Goal: Task Accomplishment & Management: Use online tool/utility

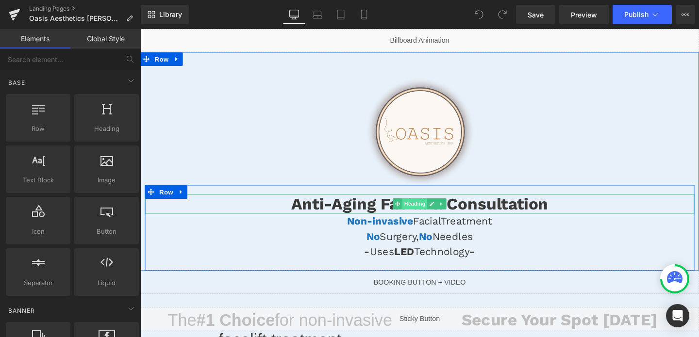
click at [437, 212] on span "Heading" at bounding box center [429, 213] width 26 height 12
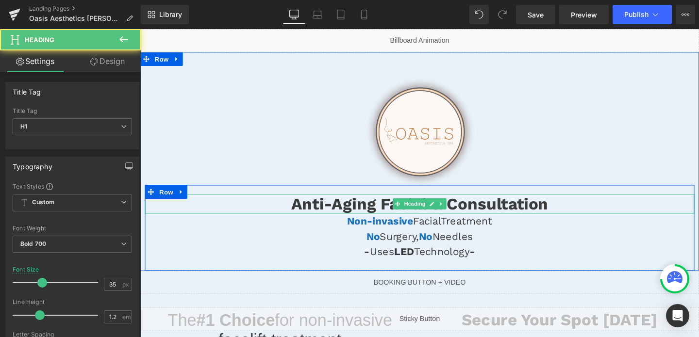
click at [363, 206] on h1 "Anti-Aging Facial & Consultation" at bounding box center [434, 213] width 578 height 20
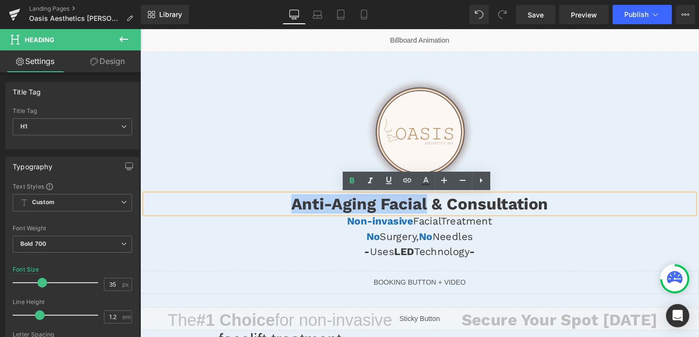
drag, startPoint x: 293, startPoint y: 210, endPoint x: 440, endPoint y: 206, distance: 147.7
click at [440, 206] on h1 "Anti-Aging Facial & Consultation" at bounding box center [434, 213] width 578 height 20
copy h1 "Anti-Aging Facial"
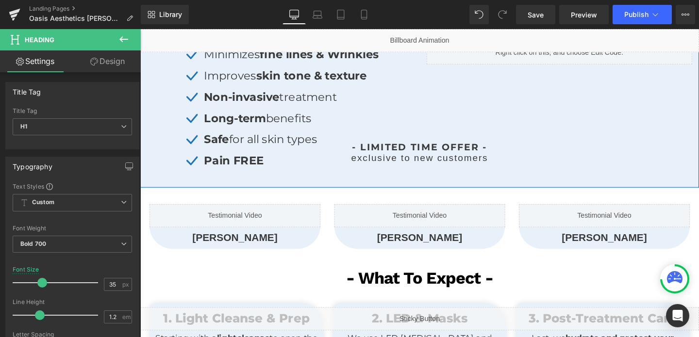
scroll to position [304, 0]
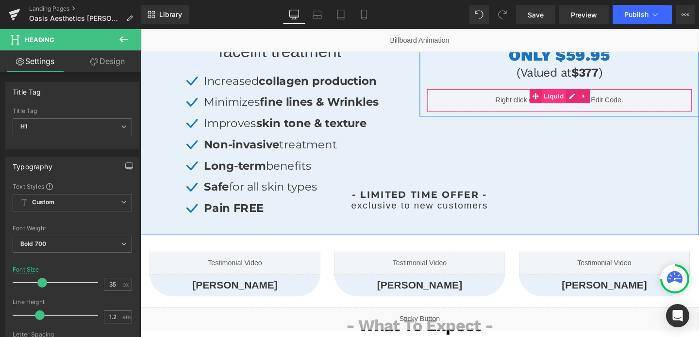
click at [584, 101] on span "Liquid" at bounding box center [575, 99] width 26 height 15
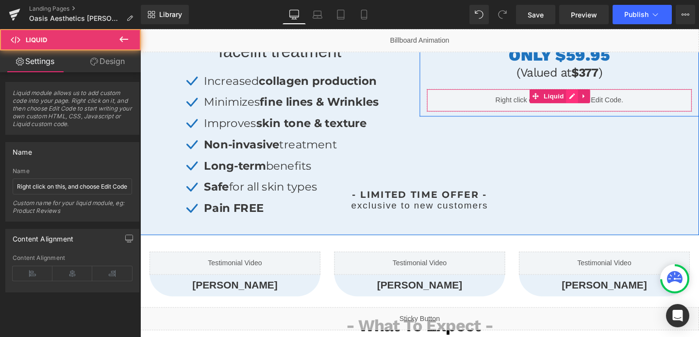
click at [592, 100] on div "Liquid" at bounding box center [580, 104] width 279 height 24
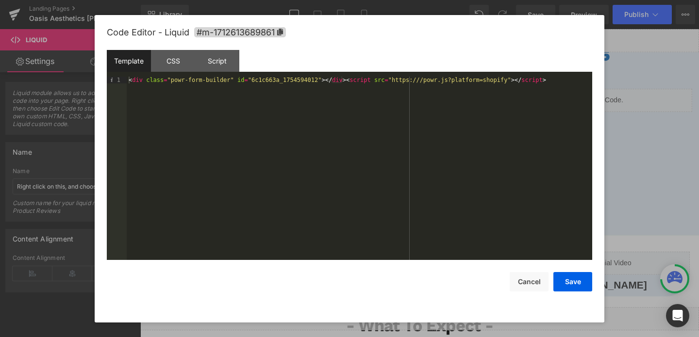
click at [268, 82] on div "< div class = "powr-form-builder" id = "6c1c663a_1754594012" > </ div > < scrip…" at bounding box center [360, 175] width 466 height 197
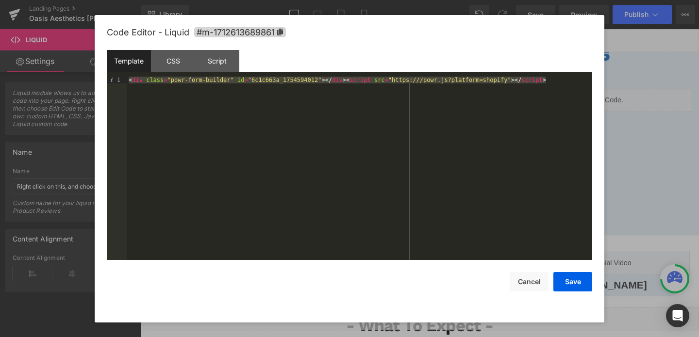
copy h1 "Anti-Aging Facial"
click at [534, 285] on button "Cancel" at bounding box center [529, 281] width 39 height 19
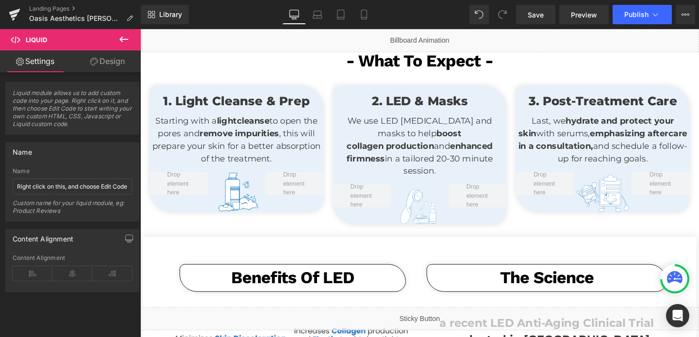
scroll to position [584, 0]
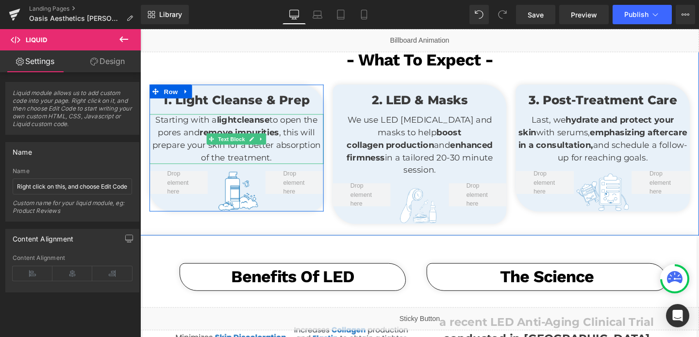
click at [239, 137] on strong "remove impurities" at bounding box center [244, 138] width 84 height 11
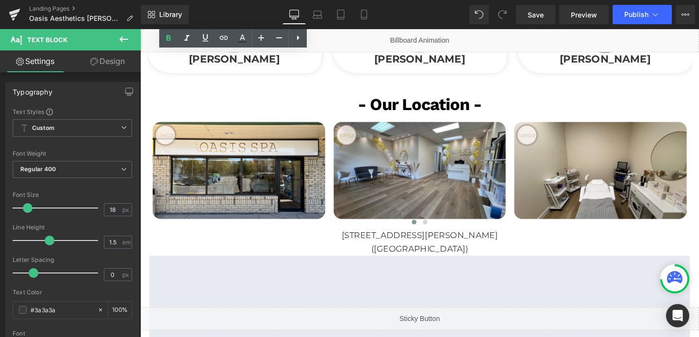
scroll to position [1722, 0]
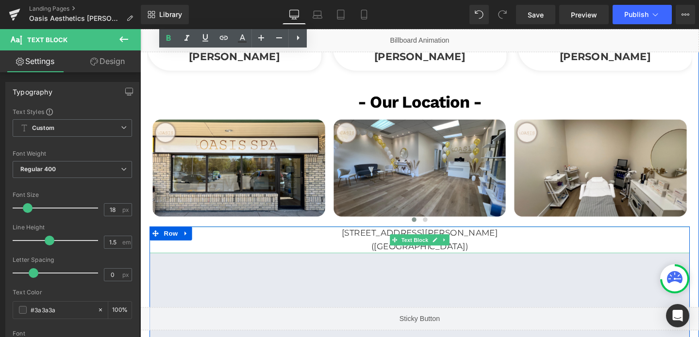
click at [482, 237] on p "[STREET_ADDRESS][PERSON_NAME]" at bounding box center [434, 244] width 568 height 14
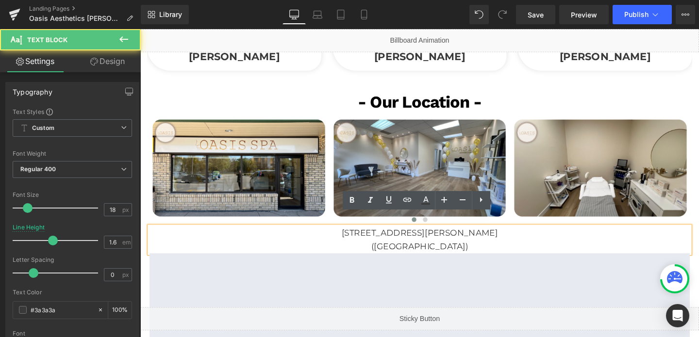
click at [482, 237] on p "[STREET_ADDRESS][PERSON_NAME]" at bounding box center [434, 244] width 568 height 14
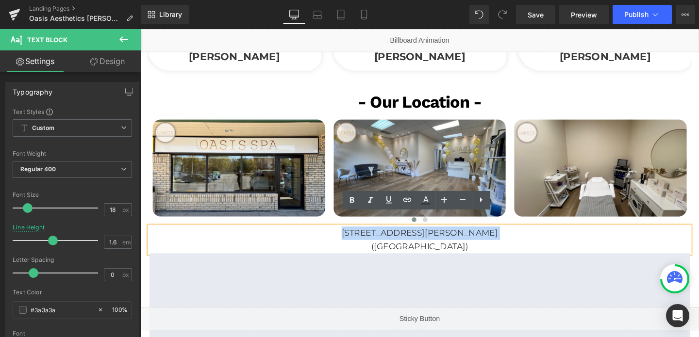
click at [482, 237] on p "[STREET_ADDRESS][PERSON_NAME]" at bounding box center [434, 244] width 568 height 14
drag, startPoint x: 335, startPoint y: 229, endPoint x: 515, endPoint y: 242, distance: 181.1
click at [515, 242] on div "[STREET_ADDRESS][PERSON_NAME]" at bounding box center [434, 251] width 568 height 28
copy div "[STREET_ADDRESS][PERSON_NAME]"
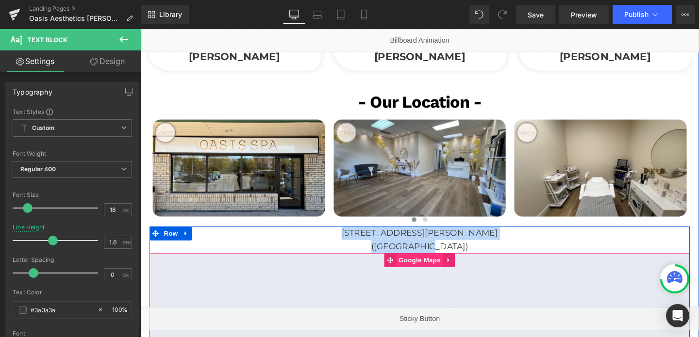
click at [440, 265] on span "Google Maps" at bounding box center [433, 272] width 49 height 15
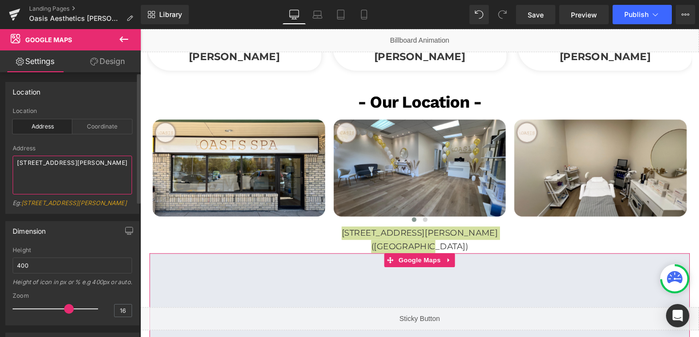
click at [35, 168] on textarea "[STREET_ADDRESS][PERSON_NAME]" at bounding box center [72, 175] width 119 height 39
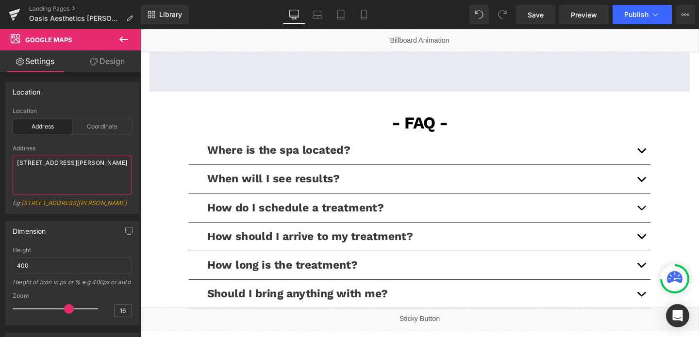
scroll to position [2115, 0]
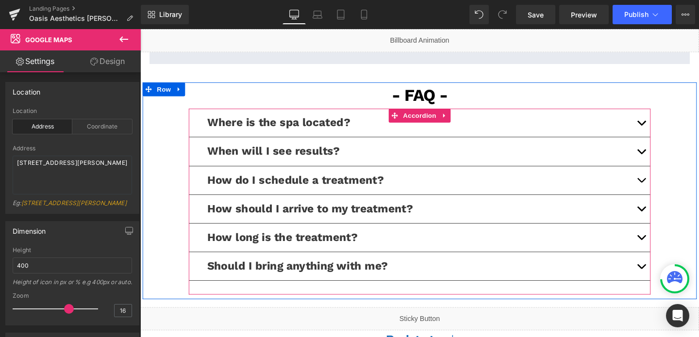
click at [665, 113] on button "button" at bounding box center [666, 128] width 19 height 30
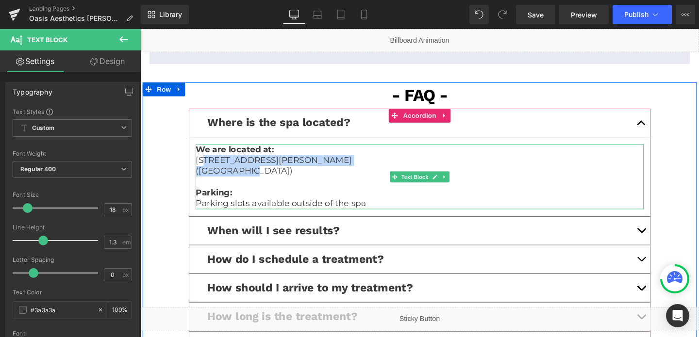
drag, startPoint x: 252, startPoint y: 167, endPoint x: 206, endPoint y: 154, distance: 47.2
click at [206, 154] on div "We are located at: [STREET_ADDRESS][PERSON_NAME] ([GEOGRAPHIC_DATA]) Parking: P…" at bounding box center [434, 185] width 471 height 68
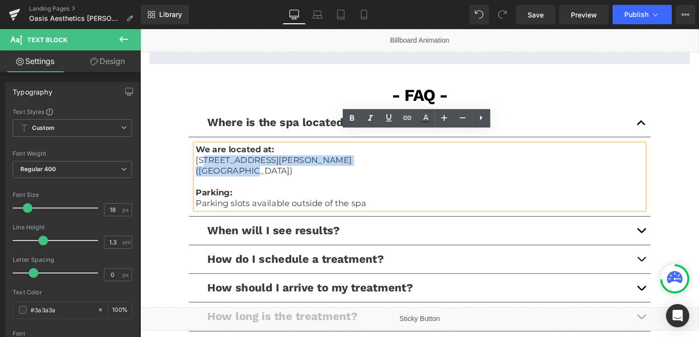
click at [206, 162] on p "[STREET_ADDRESS][PERSON_NAME]" at bounding box center [434, 167] width 471 height 11
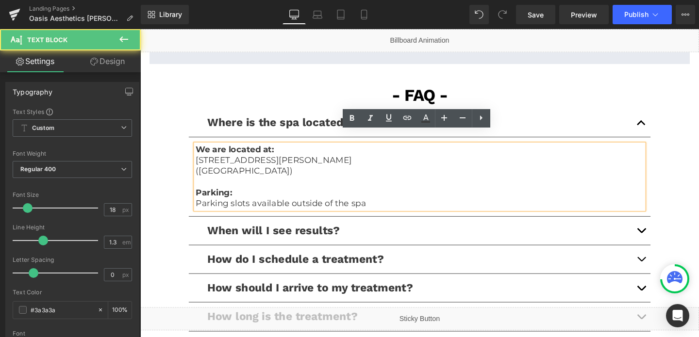
drag, startPoint x: 197, startPoint y: 152, endPoint x: 417, endPoint y: 152, distance: 219.9
click at [417, 152] on div "We are located at: [STREET_ADDRESS][PERSON_NAME] ([GEOGRAPHIC_DATA]) Parking: P…" at bounding box center [434, 185] width 471 height 68
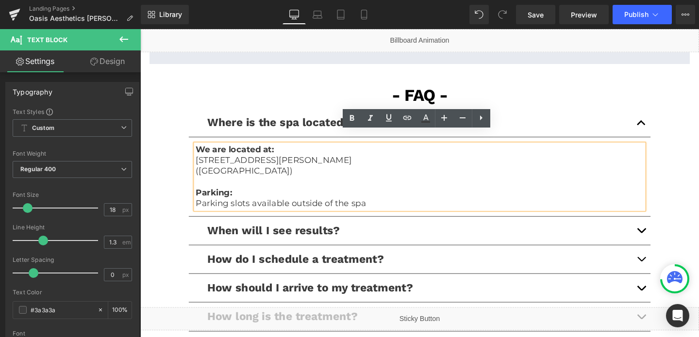
click at [393, 162] on p "[STREET_ADDRESS][PERSON_NAME]" at bounding box center [434, 167] width 471 height 11
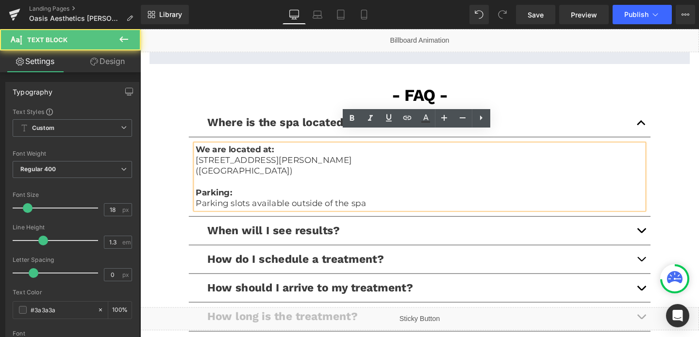
click at [393, 162] on p "[STREET_ADDRESS][PERSON_NAME]" at bounding box center [434, 167] width 471 height 11
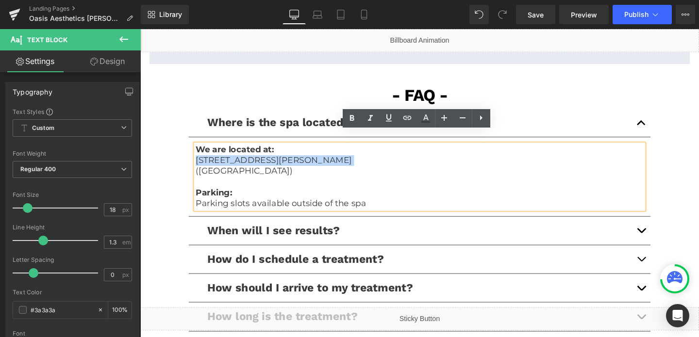
drag, startPoint x: 393, startPoint y: 153, endPoint x: 195, endPoint y: 154, distance: 198.1
click at [195, 154] on article "We are located at: [STREET_ADDRESS][PERSON_NAME] ([GEOGRAPHIC_DATA]) Parking: P…" at bounding box center [434, 184] width 486 height 83
copy p "[STREET_ADDRESS][PERSON_NAME]"
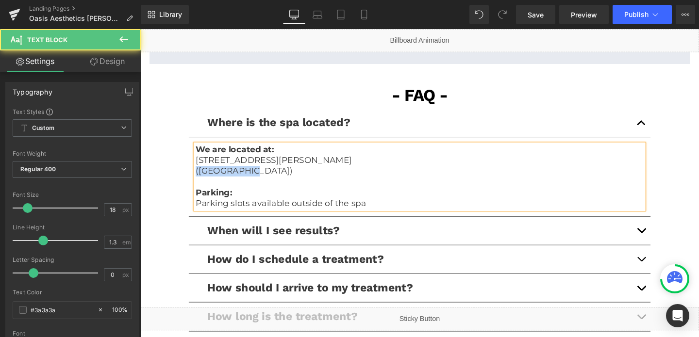
drag, startPoint x: 253, startPoint y: 164, endPoint x: 186, endPoint y: 164, distance: 66.5
click at [186, 164] on div "- FAQ - Text Block Row Where is the spa located? Text Block We are located at: …" at bounding box center [434, 238] width 583 height 307
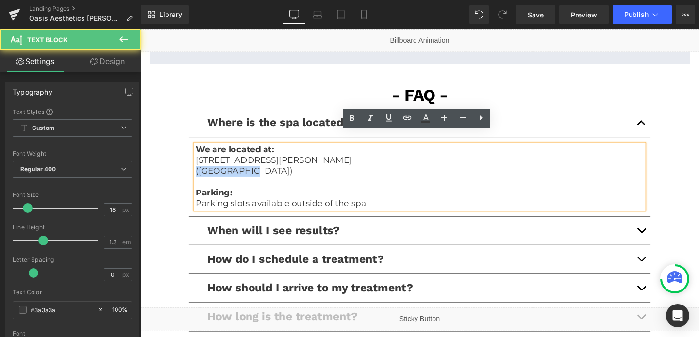
copy p "([GEOGRAPHIC_DATA])"
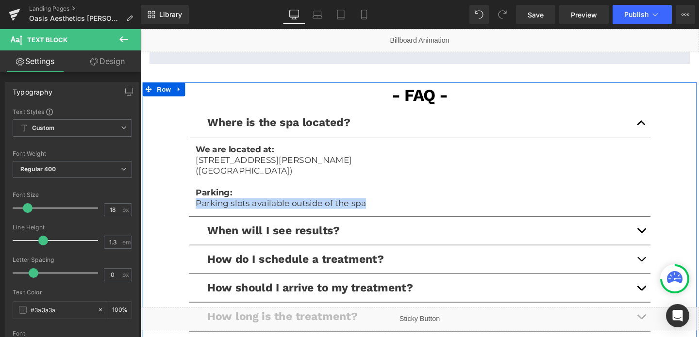
drag, startPoint x: 379, startPoint y: 201, endPoint x: 190, endPoint y: 197, distance: 188.9
click at [190, 197] on div "- FAQ - Text Block Row Where is the spa located? Text Block We are located at: …" at bounding box center [434, 238] width 583 height 307
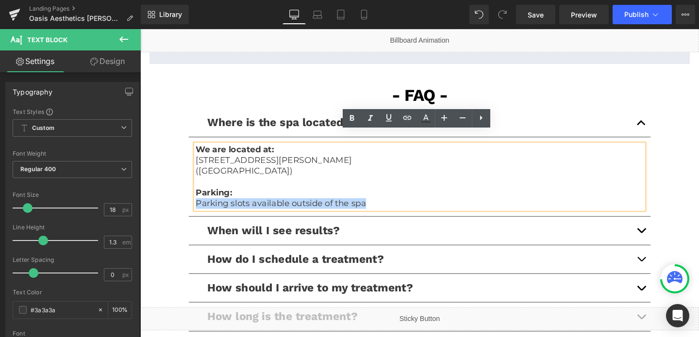
copy p "Parking slots available outside of the spa"
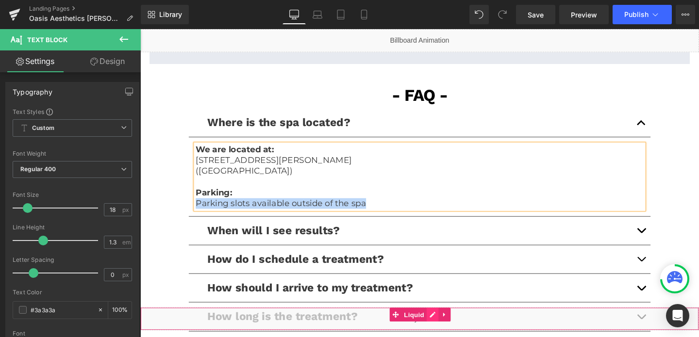
click at [448, 329] on div "Liquid" at bounding box center [433, 334] width 587 height 24
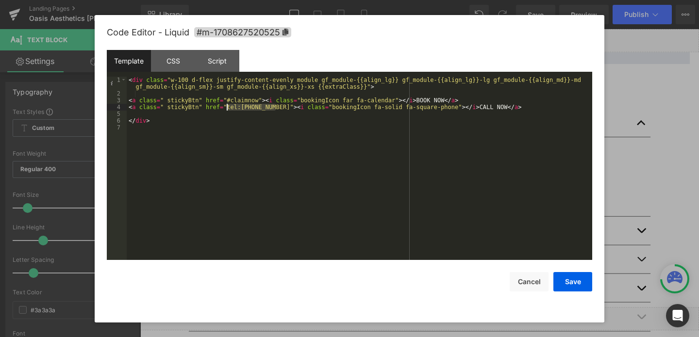
drag, startPoint x: 277, startPoint y: 106, endPoint x: 226, endPoint y: 108, distance: 50.6
click at [226, 108] on div "< div class = "w-100 d-flex justify-content-evenly module gf_module-{{align_lg}…" at bounding box center [360, 179] width 466 height 204
click at [532, 274] on button "Cancel" at bounding box center [529, 281] width 39 height 19
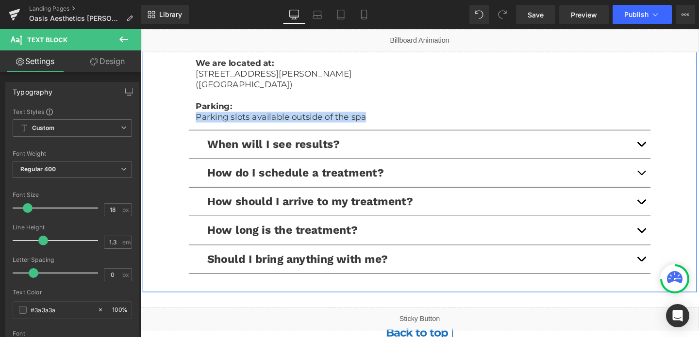
click at [664, 231] on button "button" at bounding box center [666, 241] width 19 height 30
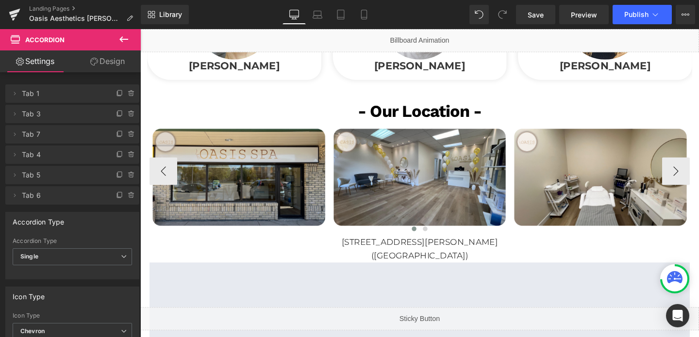
scroll to position [1712, 0]
click at [269, 163] on img at bounding box center [244, 182] width 188 height 132
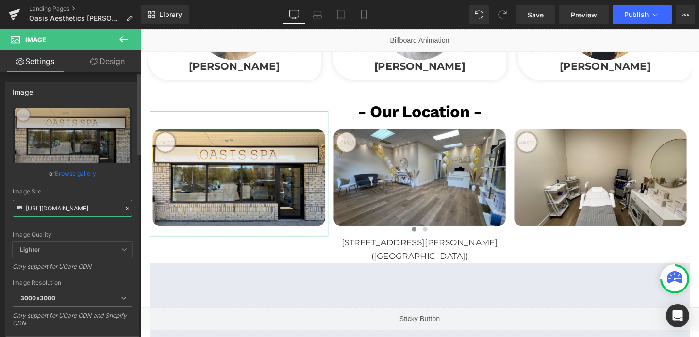
click at [59, 211] on input "[URL][DOMAIN_NAME]" at bounding box center [72, 208] width 119 height 17
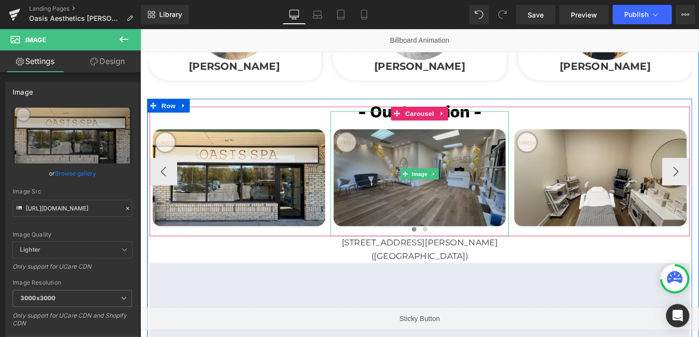
click at [415, 188] on img at bounding box center [434, 182] width 188 height 132
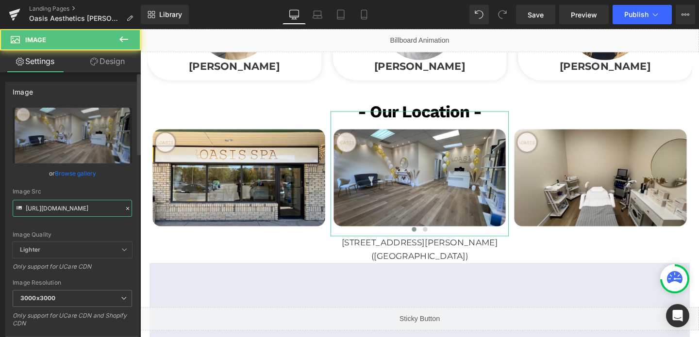
click at [38, 204] on input "[URL][DOMAIN_NAME]" at bounding box center [72, 208] width 119 height 17
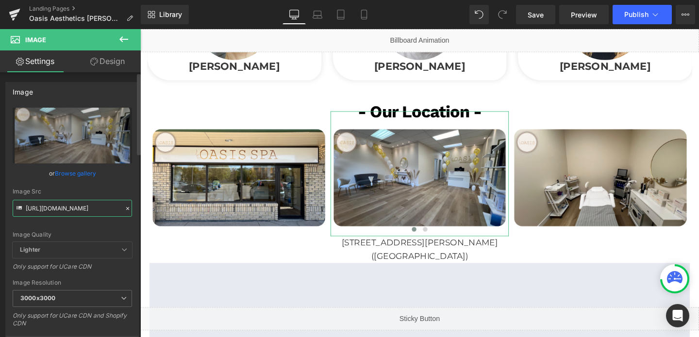
click at [38, 204] on input "[URL][DOMAIN_NAME]" at bounding box center [72, 208] width 119 height 17
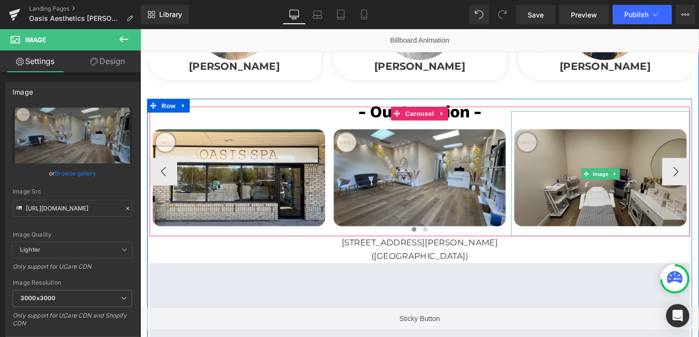
click at [592, 183] on img at bounding box center [624, 182] width 188 height 132
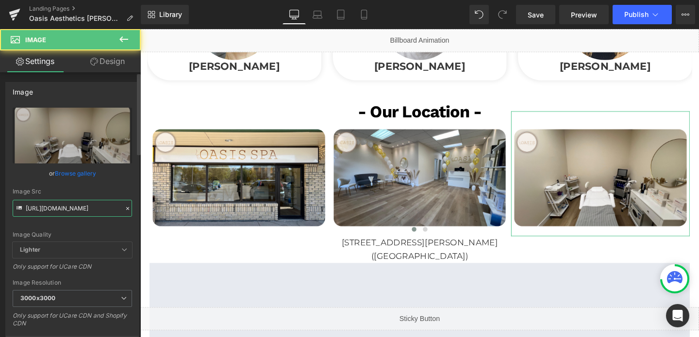
click at [77, 211] on input "[URL][DOMAIN_NAME]" at bounding box center [72, 208] width 119 height 17
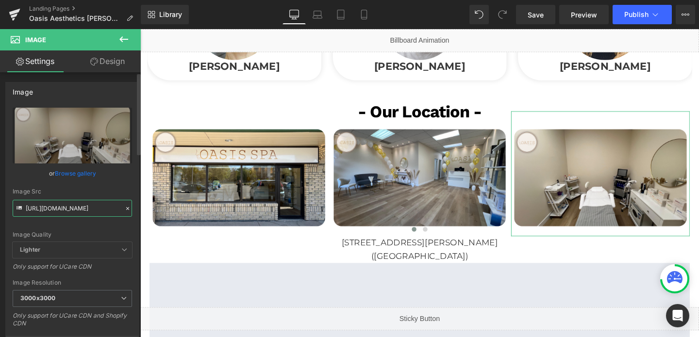
click at [77, 211] on input "[URL][DOMAIN_NAME]" at bounding box center [72, 208] width 119 height 17
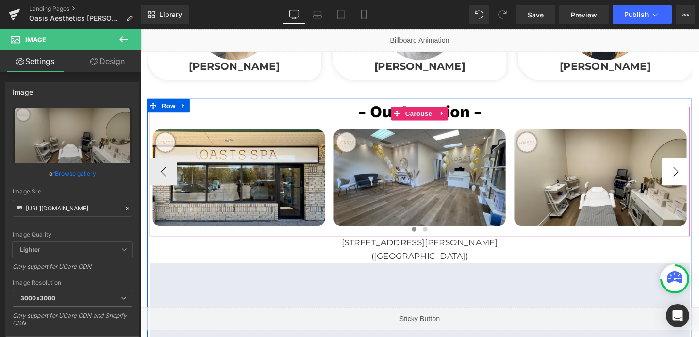
click at [697, 165] on button "›" at bounding box center [703, 179] width 29 height 29
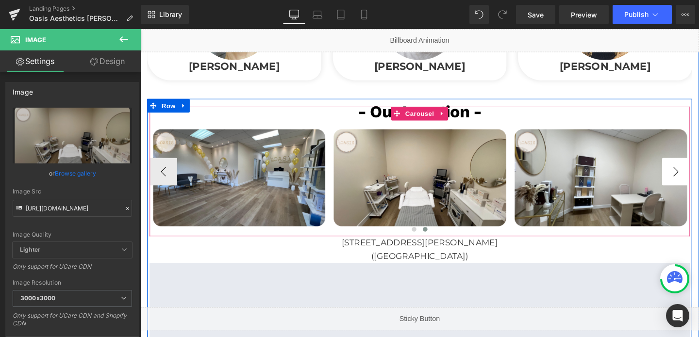
click at [697, 165] on button "›" at bounding box center [703, 179] width 29 height 29
click at [642, 176] on link at bounding box center [640, 182] width 10 height 12
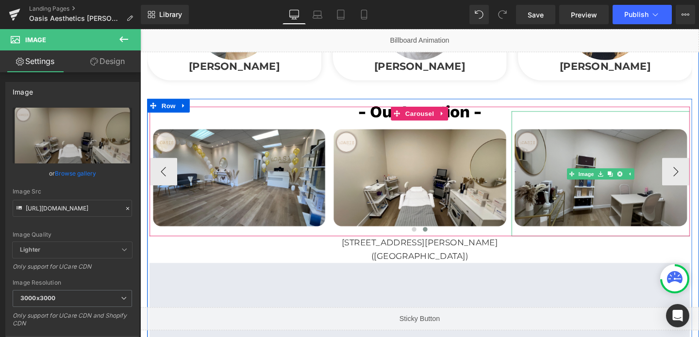
click at [638, 190] on img at bounding box center [625, 182] width 188 height 132
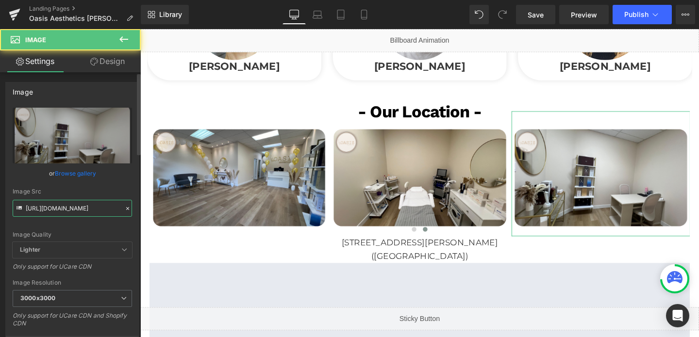
click at [95, 210] on input "[URL][DOMAIN_NAME]" at bounding box center [72, 208] width 119 height 17
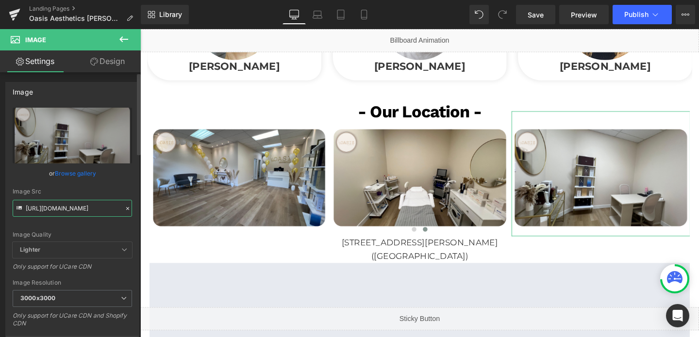
click at [95, 210] on input "[URL][DOMAIN_NAME]" at bounding box center [72, 208] width 119 height 17
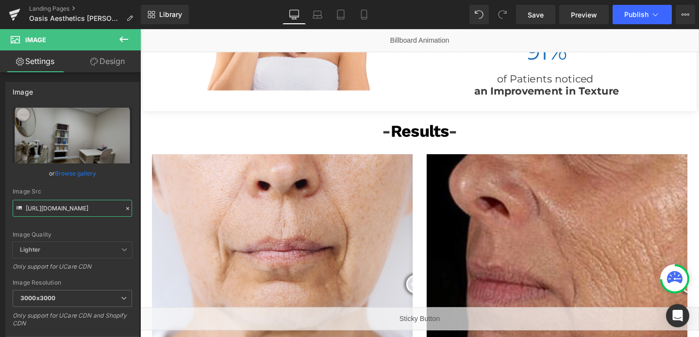
scroll to position [1062, 0]
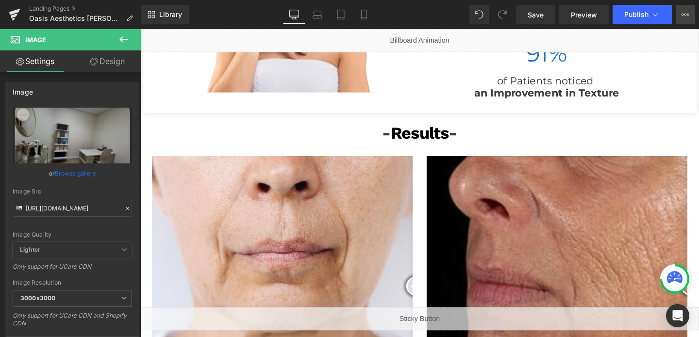
click at [686, 12] on icon at bounding box center [686, 15] width 8 height 8
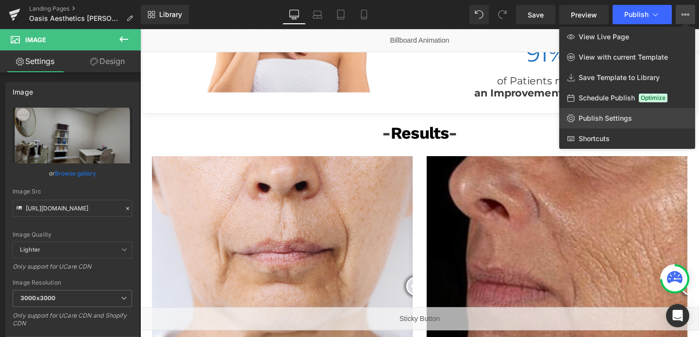
click at [609, 122] on span "Publish Settings" at bounding box center [605, 118] width 53 height 9
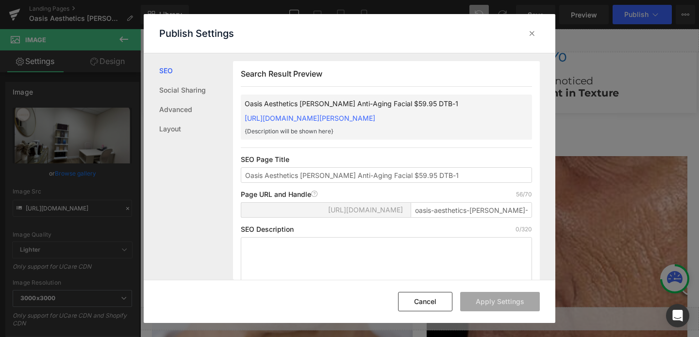
scroll to position [0, 0]
click at [452, 225] on div "[URL][DOMAIN_NAME] oasis-aesthetics-[PERSON_NAME]-anti-aging-facial-59-95-dtb-1" at bounding box center [386, 213] width 291 height 23
click at [433, 218] on input "oasis-aesthetics-[PERSON_NAME]-anti-aging-facial-59-95-dtb-1" at bounding box center [471, 210] width 121 height 16
drag, startPoint x: 414, startPoint y: 220, endPoint x: 522, endPoint y: 221, distance: 108.3
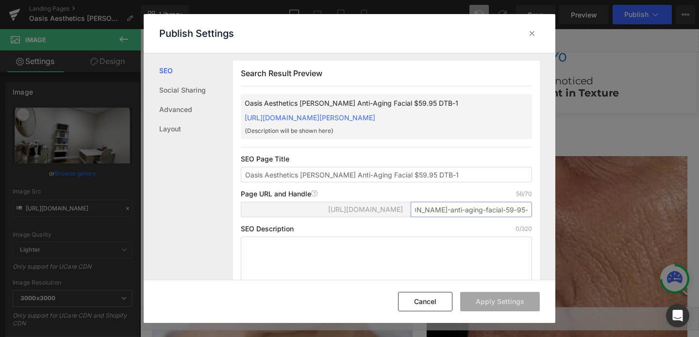
click at [522, 218] on input "oasis-aesthetics-[PERSON_NAME]-anti-aging-facial-59-95-dtb-1" at bounding box center [471, 210] width 121 height 16
click at [526, 218] on input "oasis-aesthetics-[PERSON_NAME]-anti-aging-facial-59-95-dtb-1" at bounding box center [471, 210] width 121 height 16
type input "oasis-aesthetics-[PERSON_NAME]-anti-aging-facial-59-95-dtb-1-old-template"
click at [508, 303] on button "Apply Settings" at bounding box center [500, 301] width 80 height 19
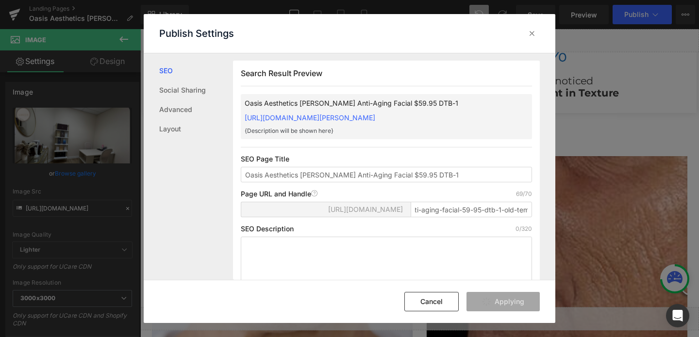
scroll to position [0, 0]
click at [530, 32] on icon at bounding box center [532, 34] width 10 height 10
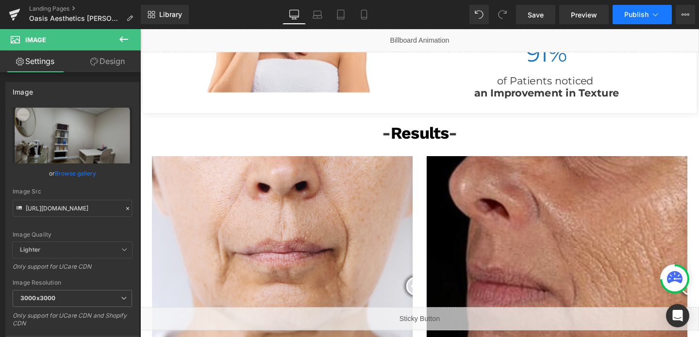
click at [640, 20] on button "Publish" at bounding box center [642, 14] width 59 height 19
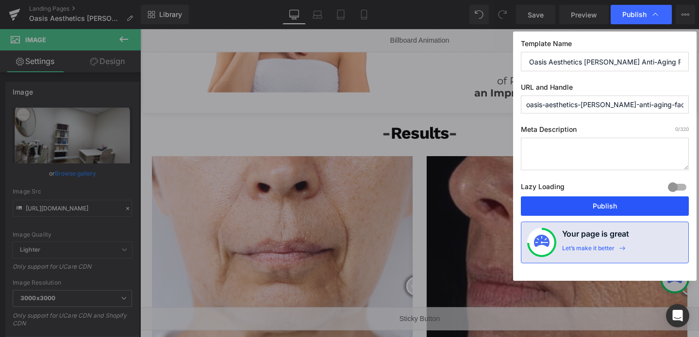
click at [615, 207] on button "Publish" at bounding box center [605, 206] width 168 height 19
